Goal: Find specific page/section: Find specific page/section

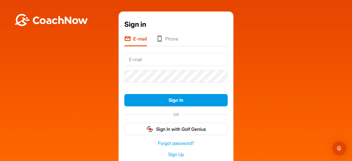
click at [148, 60] on input "text" at bounding box center [175, 59] width 103 height 13
type input "[PERSON_NAME][EMAIL_ADDRESS][DOMAIN_NAME]"
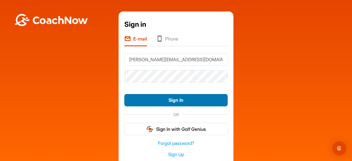
click at [167, 100] on button "Sign In" at bounding box center [175, 100] width 103 height 12
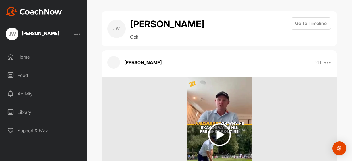
click at [220, 135] on img at bounding box center [219, 134] width 23 height 23
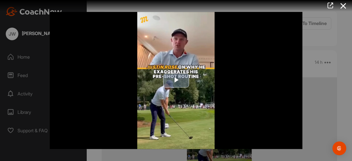
click at [176, 80] on span "Video Player" at bounding box center [176, 80] width 0 height 0
